Goal: Information Seeking & Learning: Check status

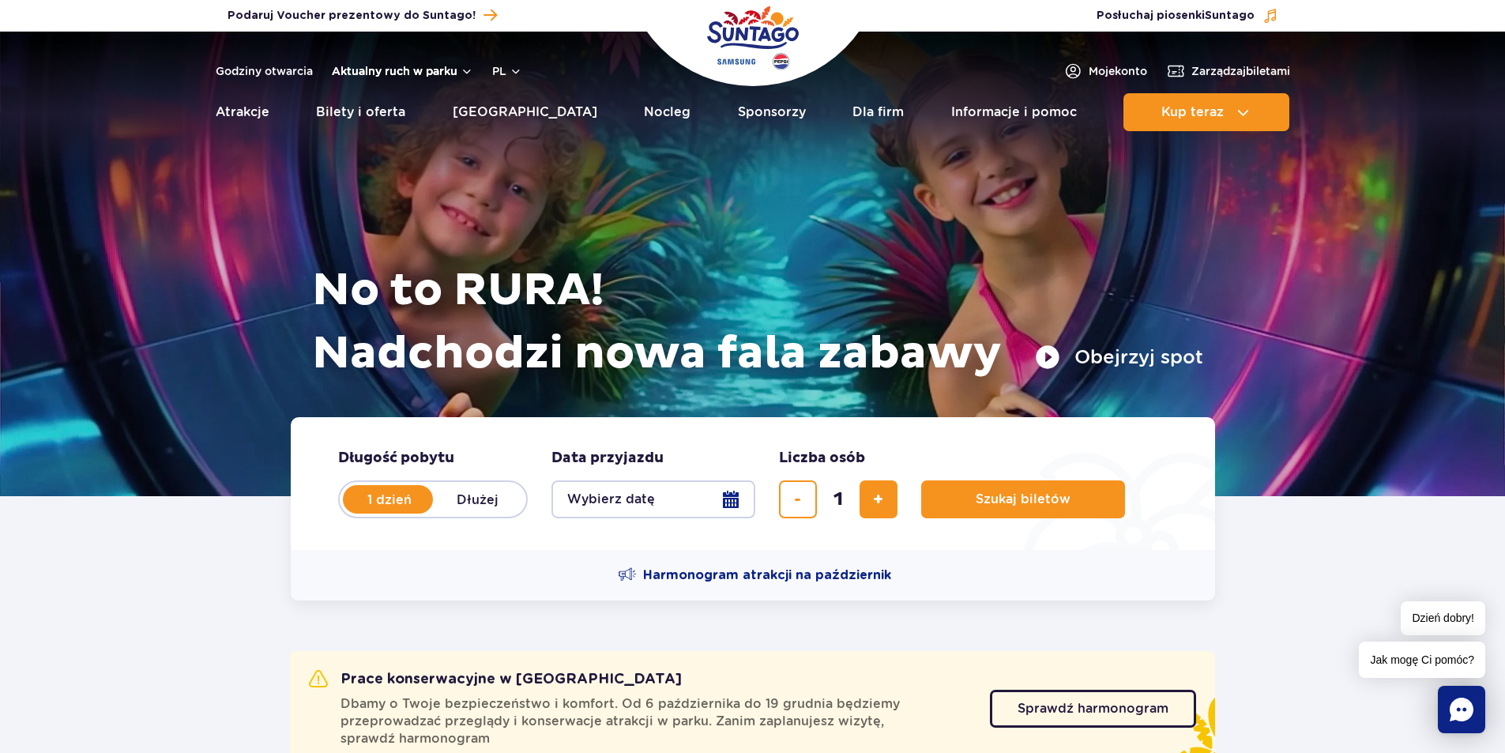
click at [438, 72] on button "Aktualny ruch w parku" at bounding box center [402, 71] width 141 height 13
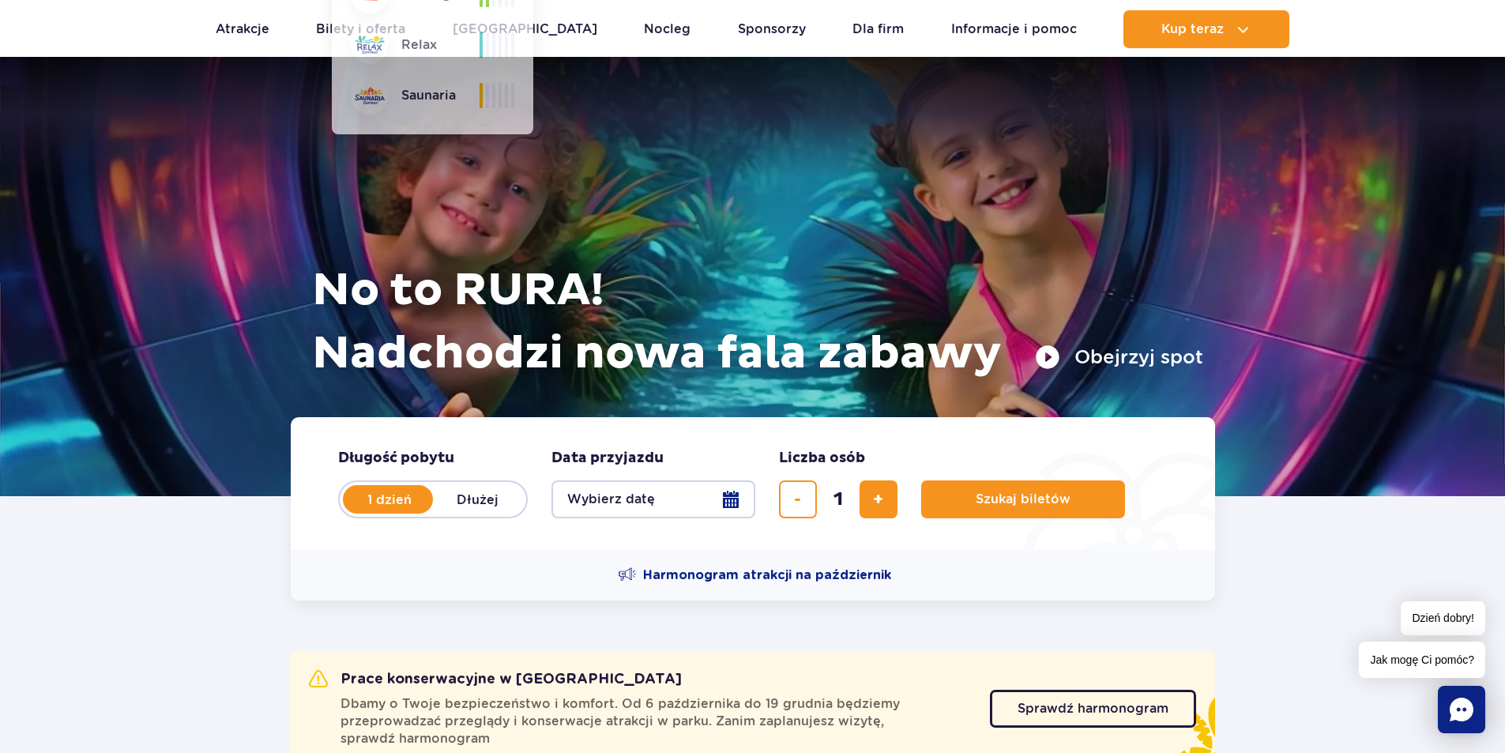
scroll to position [79, 0]
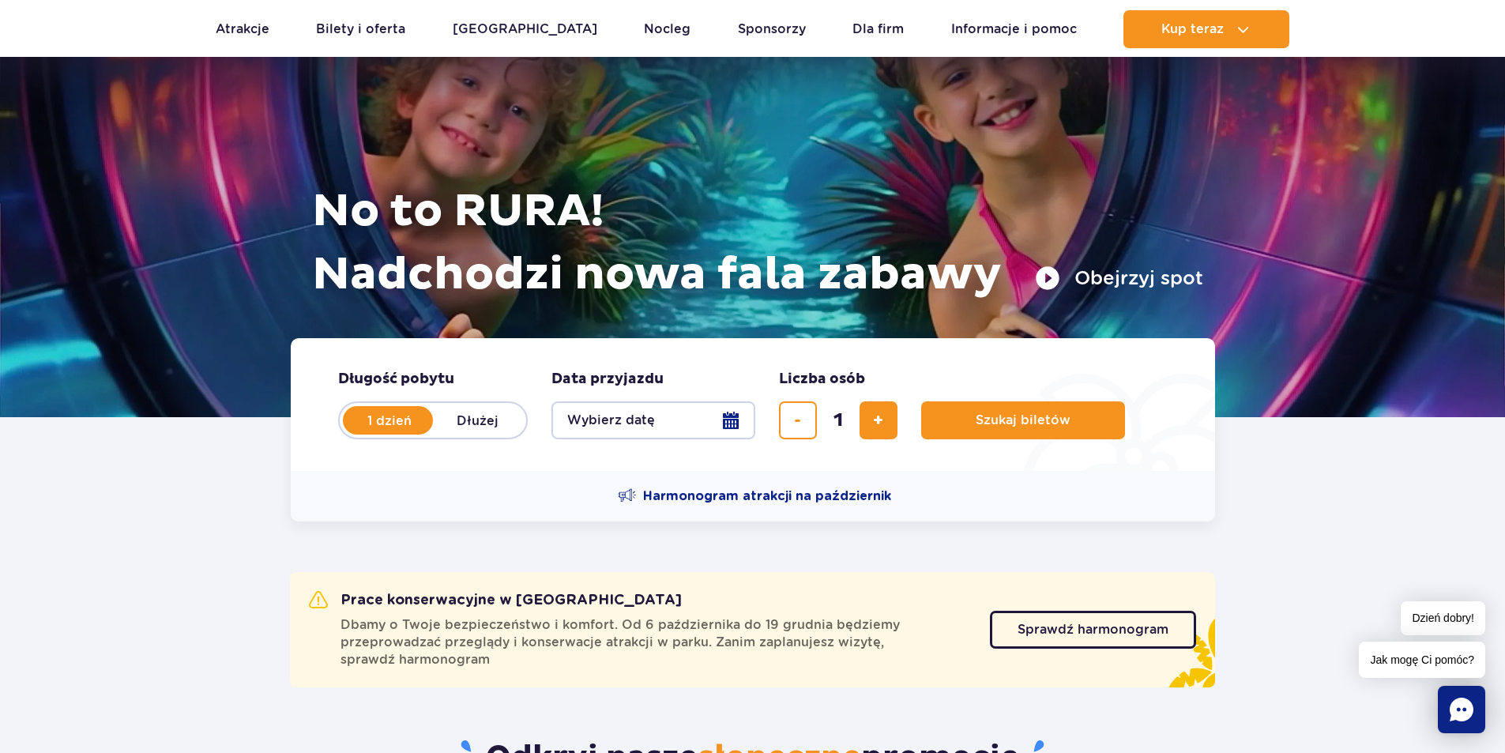
click at [99, 547] on section "Prace konserwacyjne w Suntago Dbamy o Twoje bezpieczeństwo i komfort. Od 6 paźd…" at bounding box center [752, 605] width 1505 height 169
click at [1093, 626] on span "Sprawdź harmonogram" at bounding box center [1080, 629] width 151 height 13
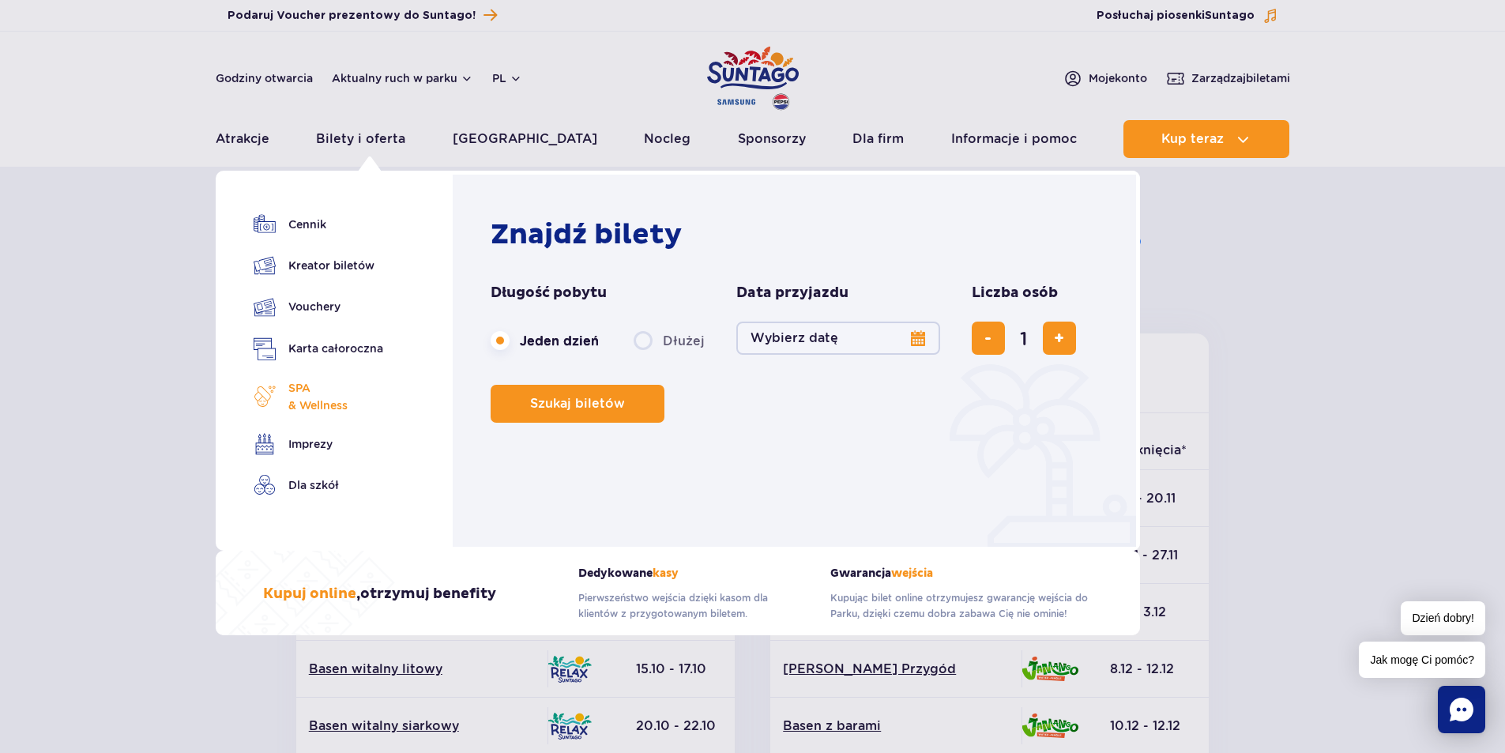
click at [324, 393] on span "SPA & Wellness" at bounding box center [317, 396] width 59 height 35
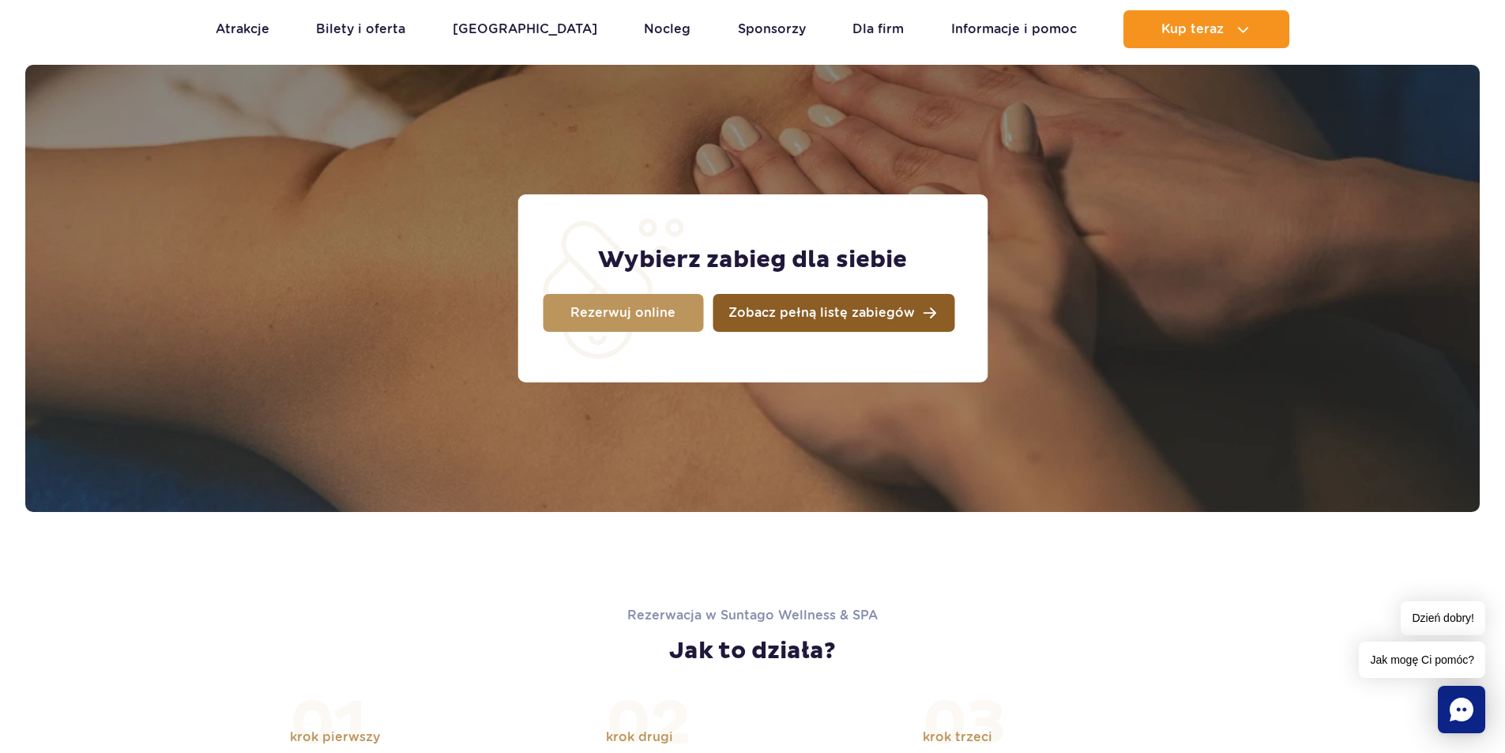
click at [761, 325] on link "Zobacz pełną listę zabiegów" at bounding box center [833, 313] width 242 height 38
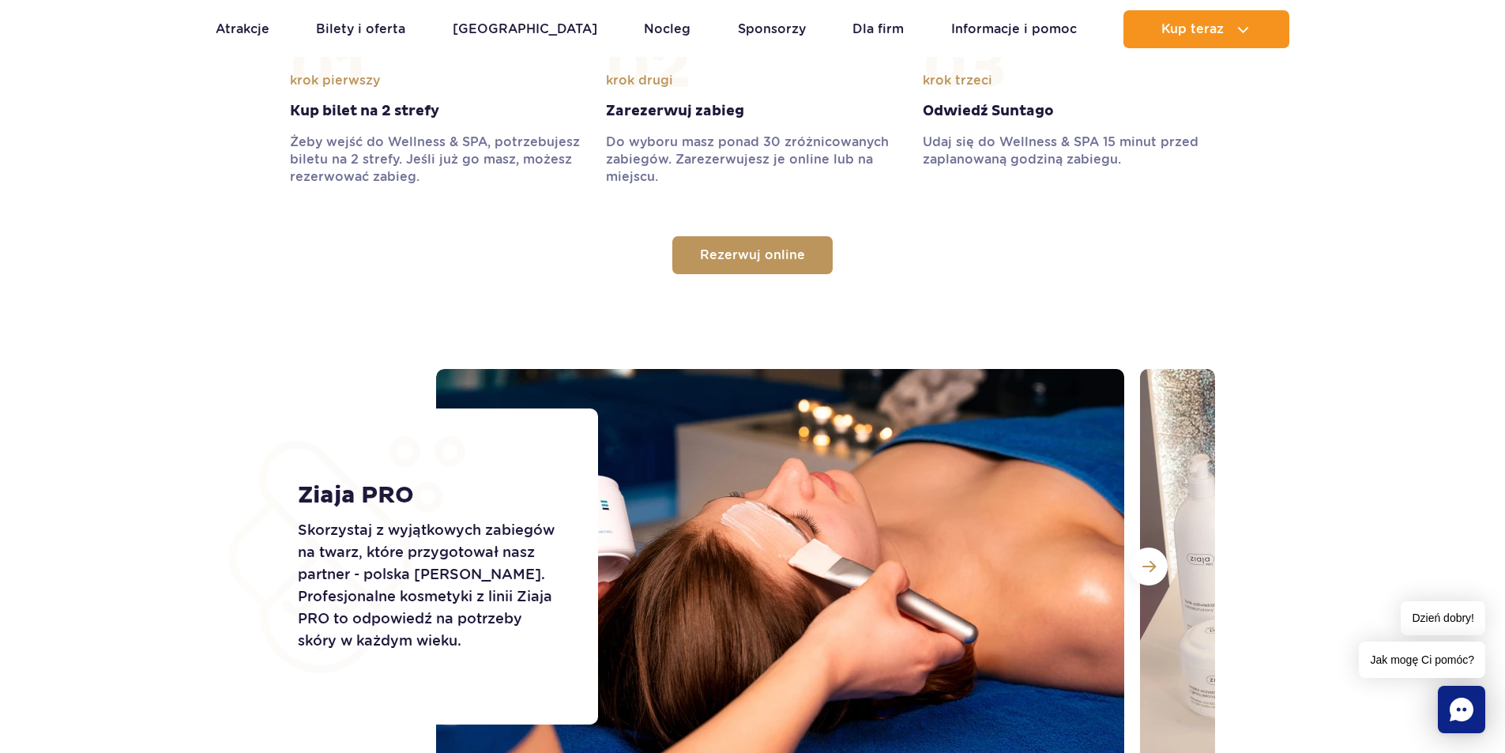
scroll to position [1956, 0]
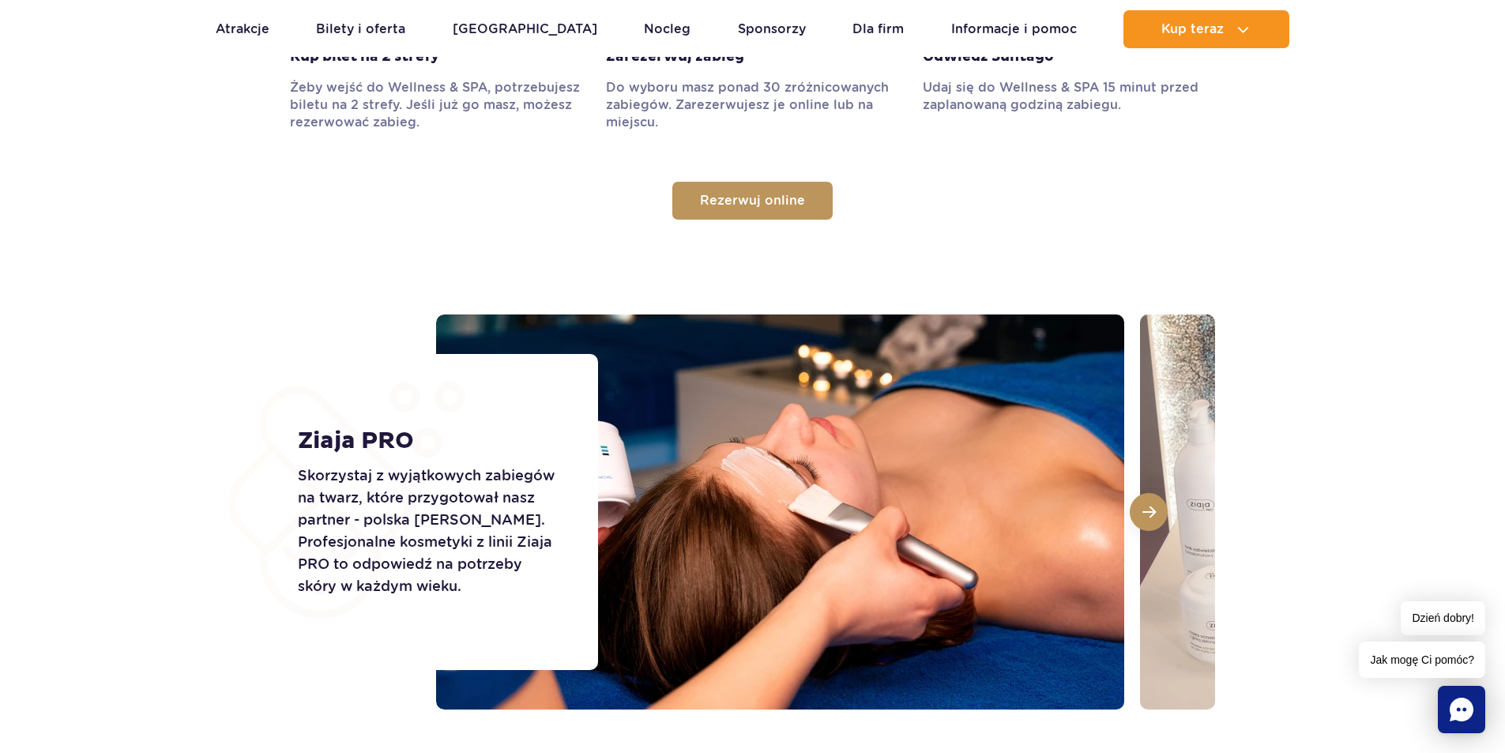
click at [1152, 510] on span at bounding box center [1148, 512] width 13 height 14
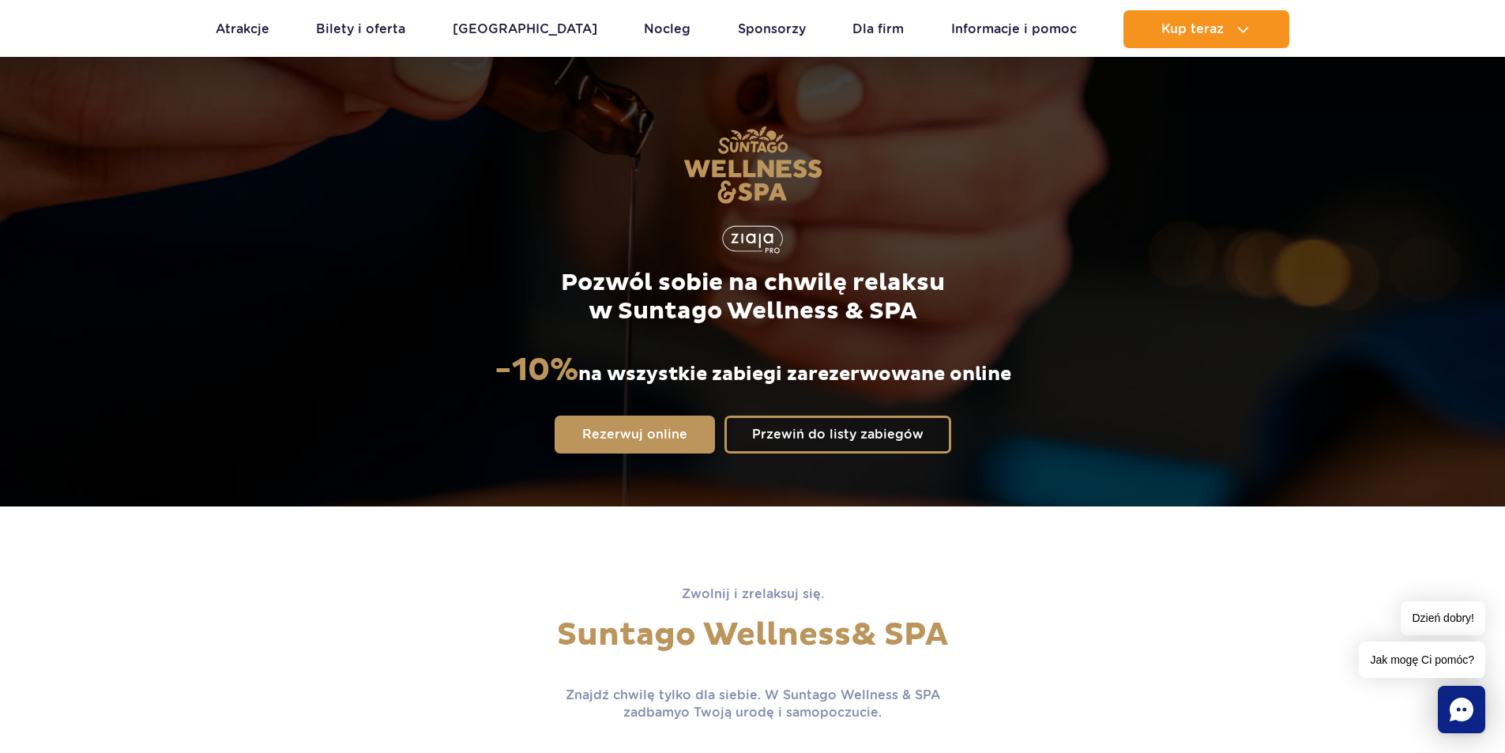
scroll to position [0, 0]
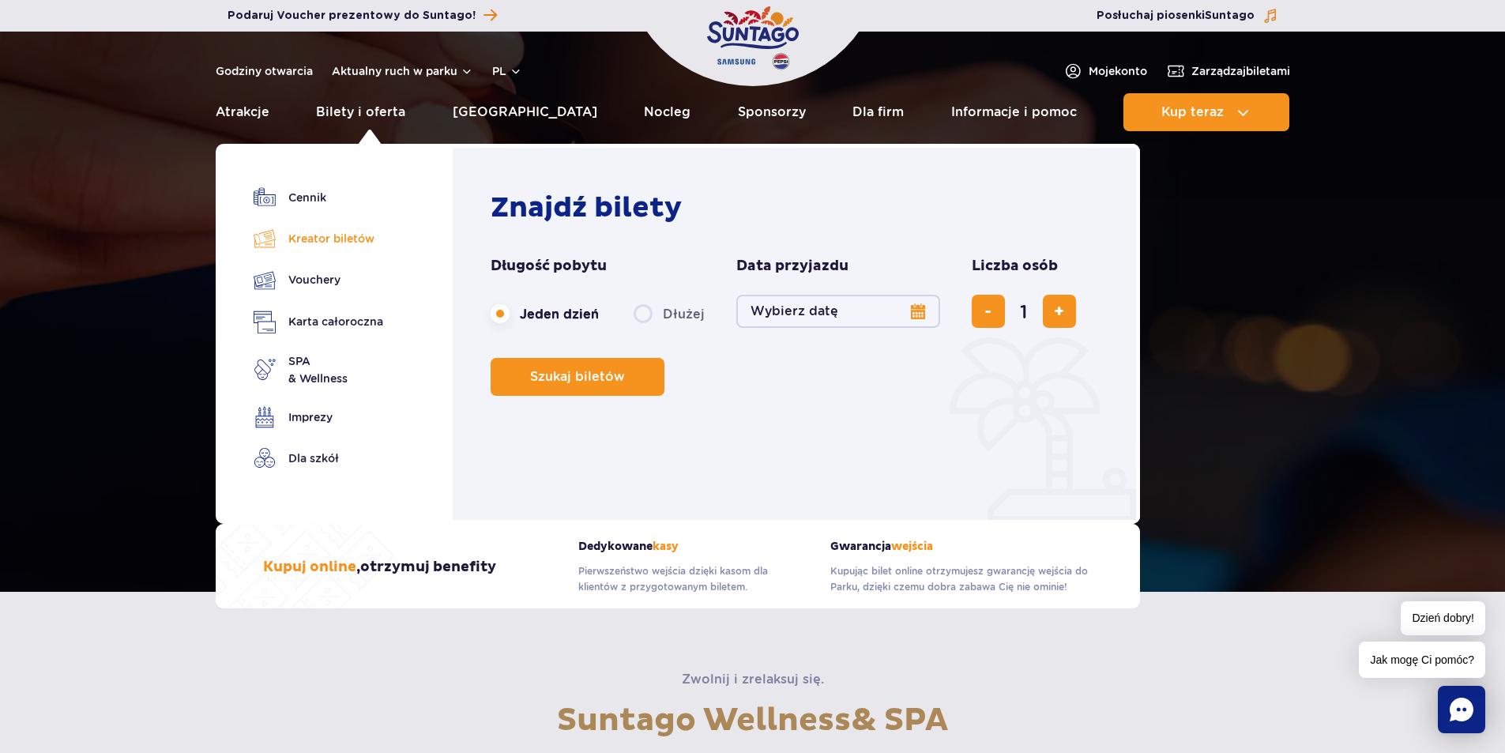
click at [346, 244] on link "Kreator biletów" at bounding box center [319, 238] width 130 height 22
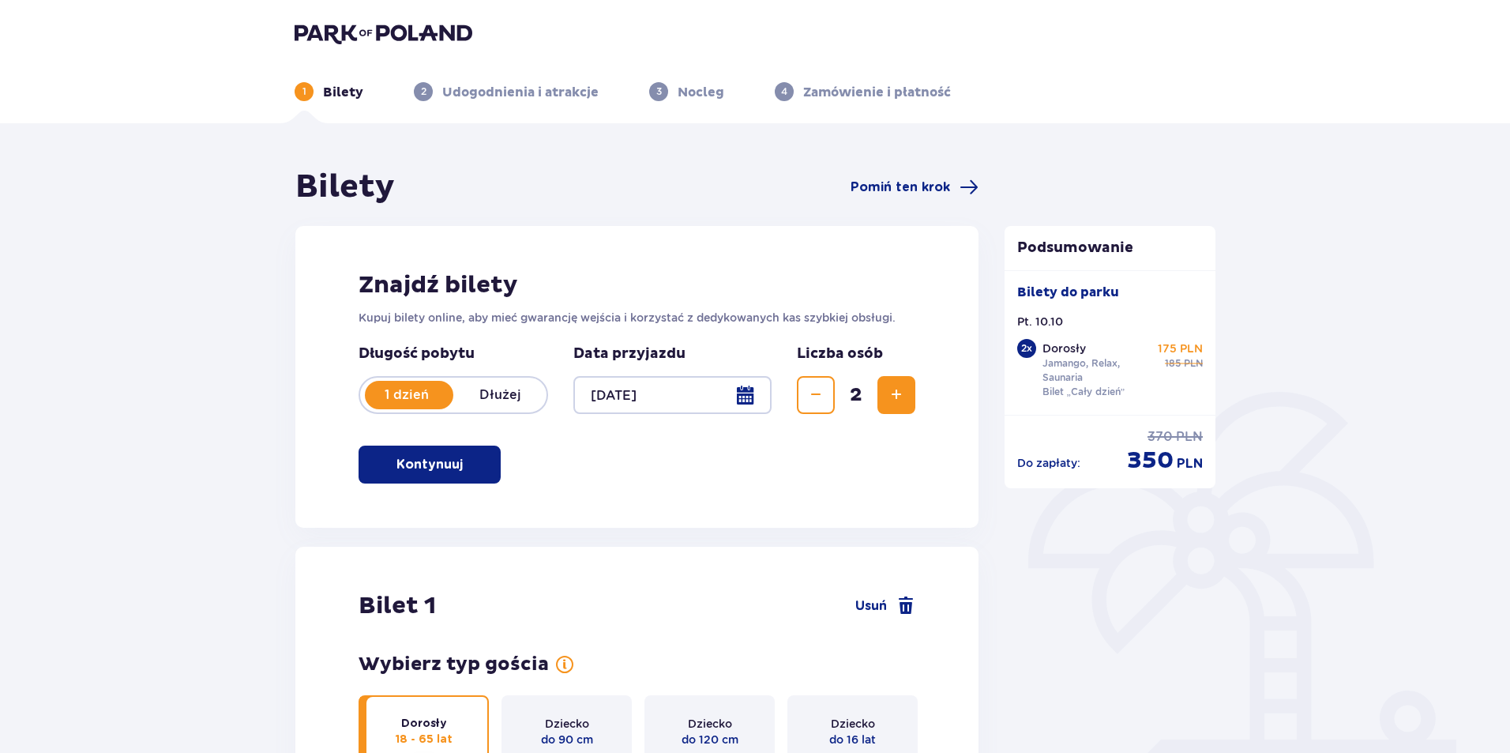
click at [581, 93] on p "Udogodnienia i atrakcje" at bounding box center [520, 92] width 156 height 17
click at [388, 30] on img at bounding box center [384, 33] width 178 height 22
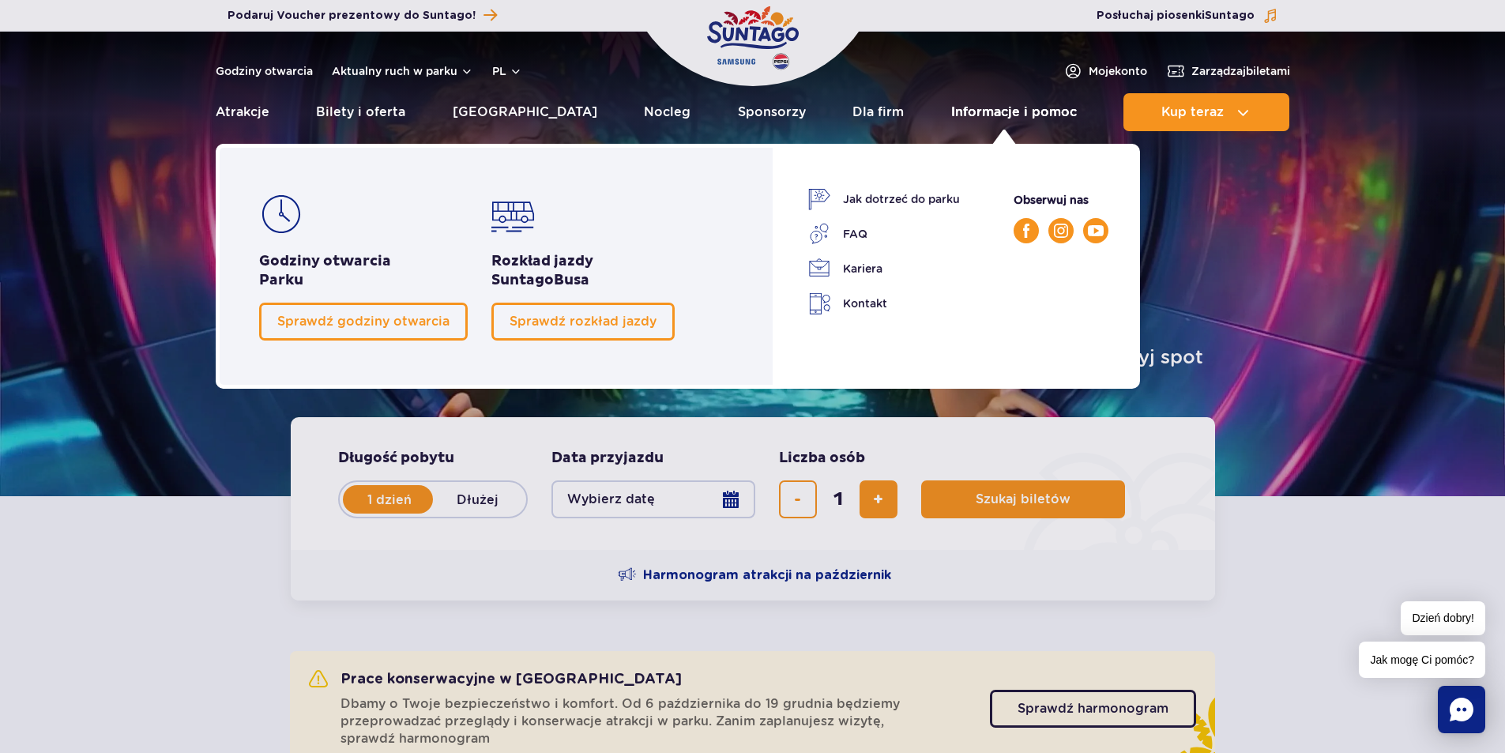
click at [1017, 113] on link "Informacje i pomoc" at bounding box center [1014, 112] width 126 height 38
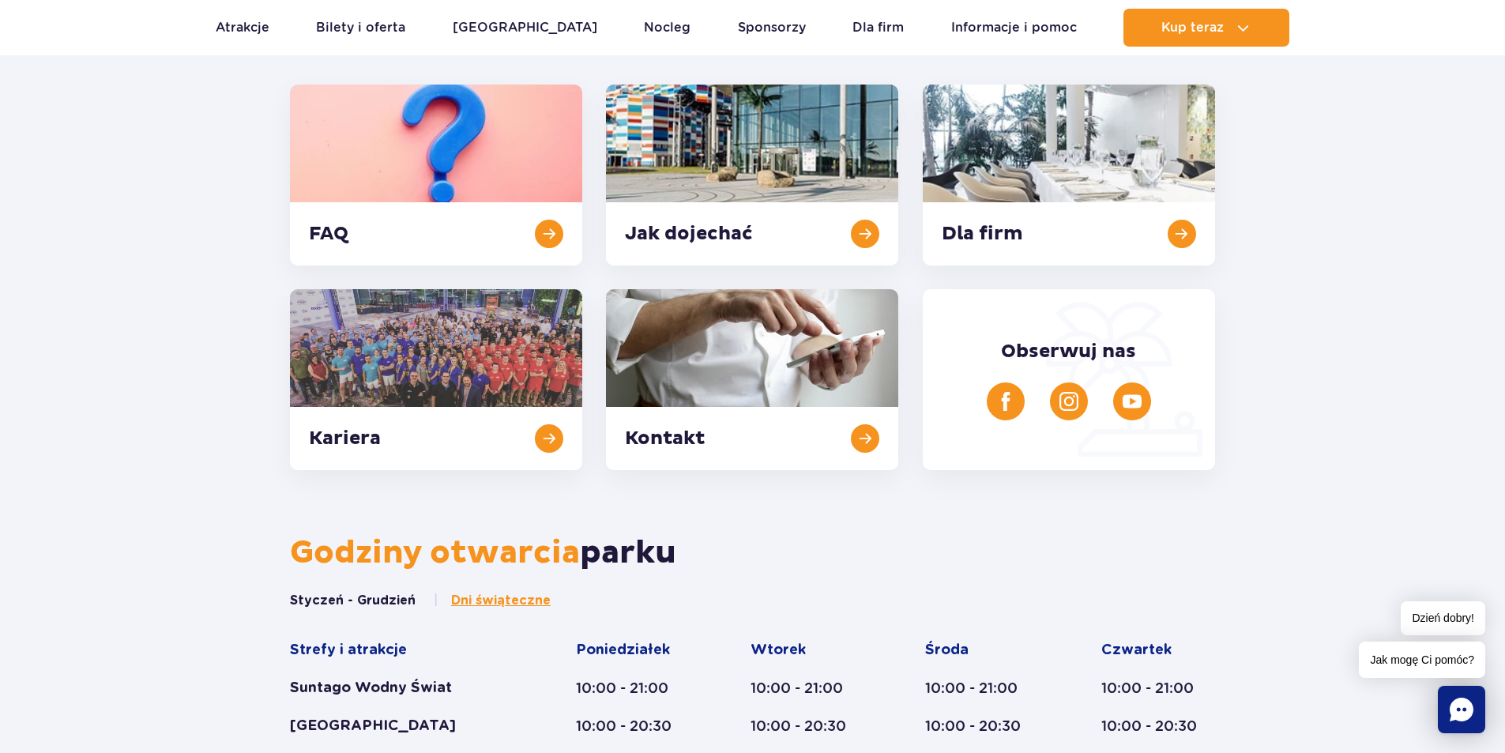
scroll to position [395, 0]
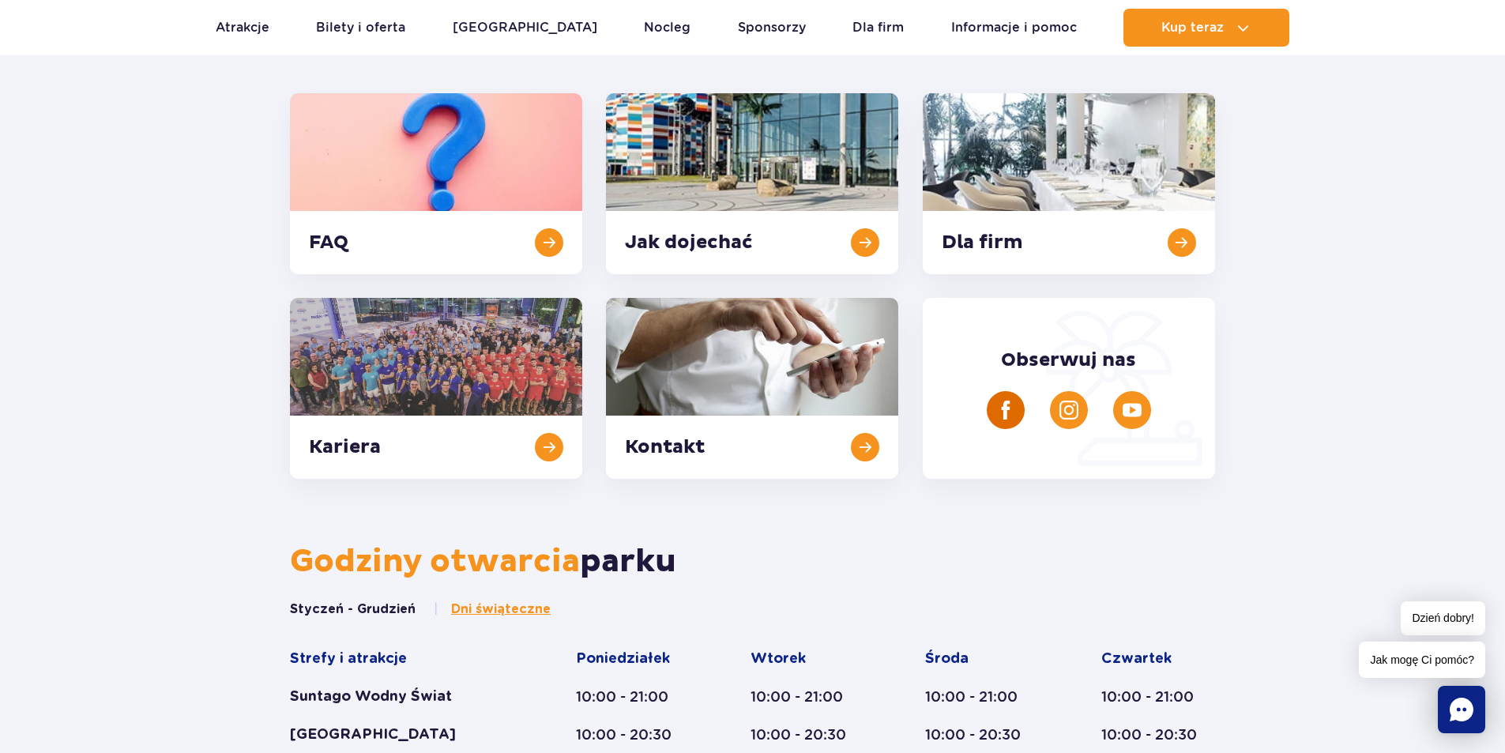
click at [1006, 417] on img at bounding box center [1005, 409] width 19 height 19
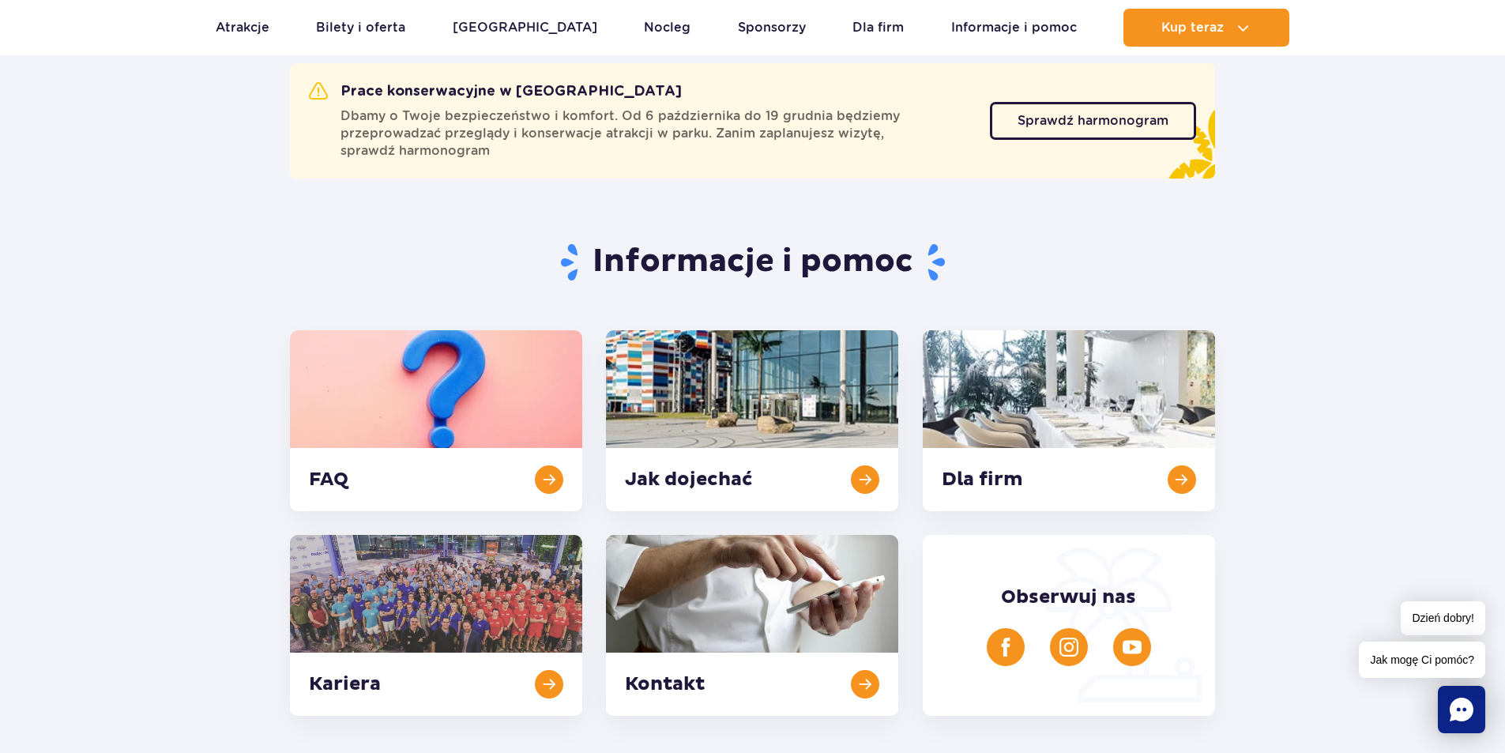
scroll to position [0, 0]
